Goal: Navigation & Orientation: Go to known website

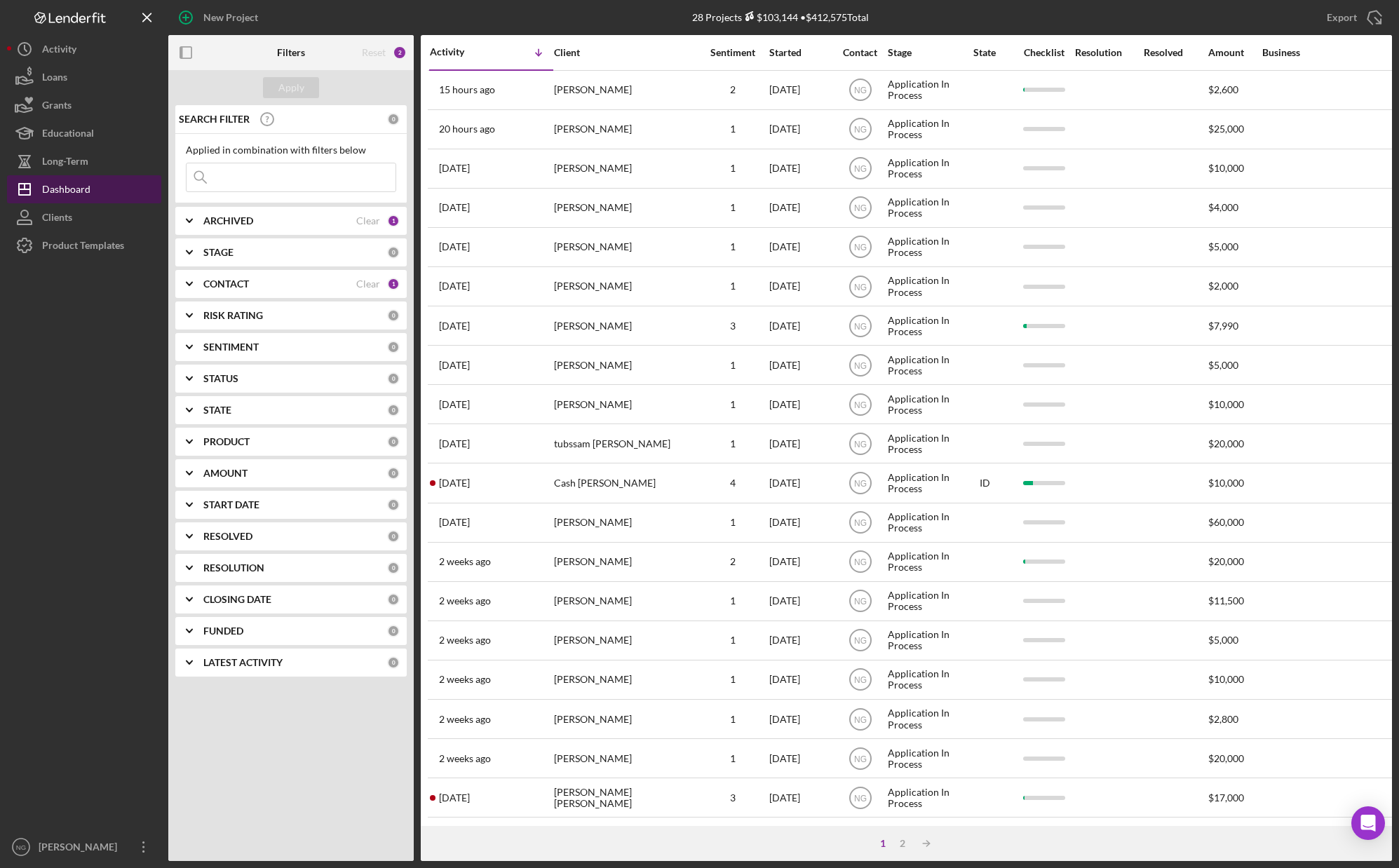
click at [81, 190] on div "Dashboard" at bounding box center [67, 190] width 49 height 32
